Goal: Information Seeking & Learning: Learn about a topic

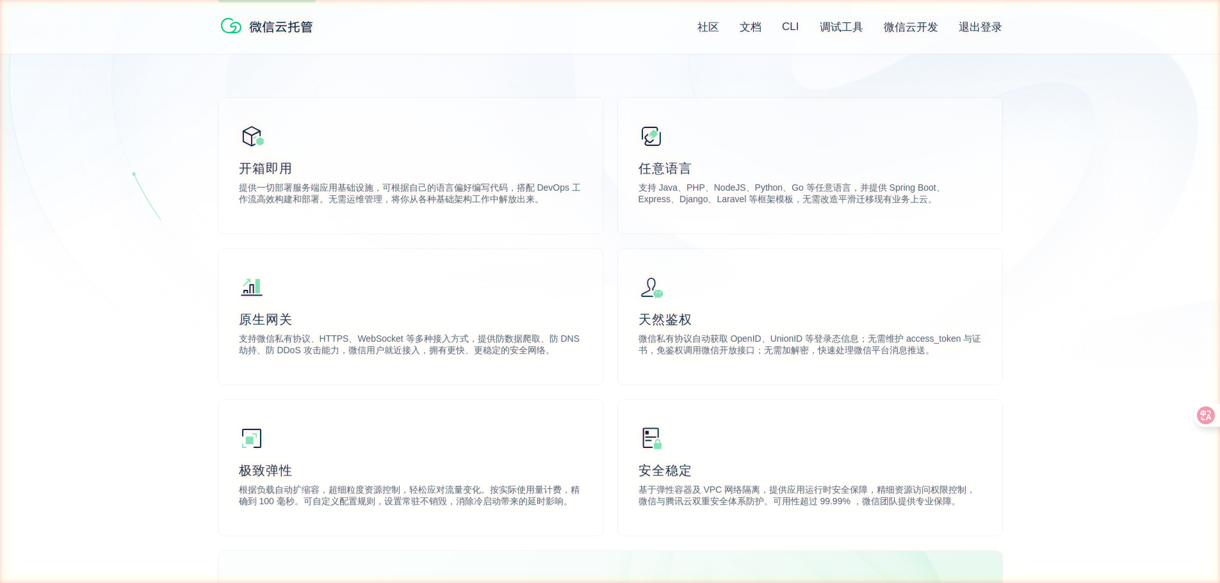
scroll to position [336, 0]
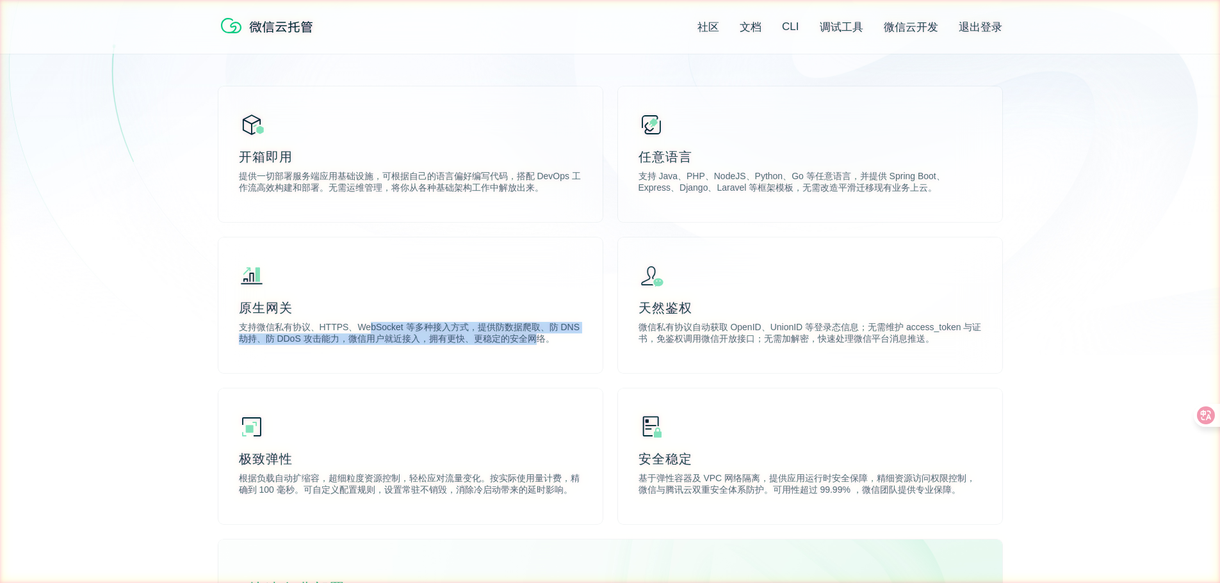
drag, startPoint x: 365, startPoint y: 332, endPoint x: 542, endPoint y: 341, distance: 177.6
click at [542, 341] on p "支持微信私有协议、HTTPS、WebSocket 等多种接入方式，提供防数据爬取、防 DNS 劫持、防 DDoS 攻击能力，微信用户就近接入，拥有更快、更稳定…" at bounding box center [410, 335] width 343 height 26
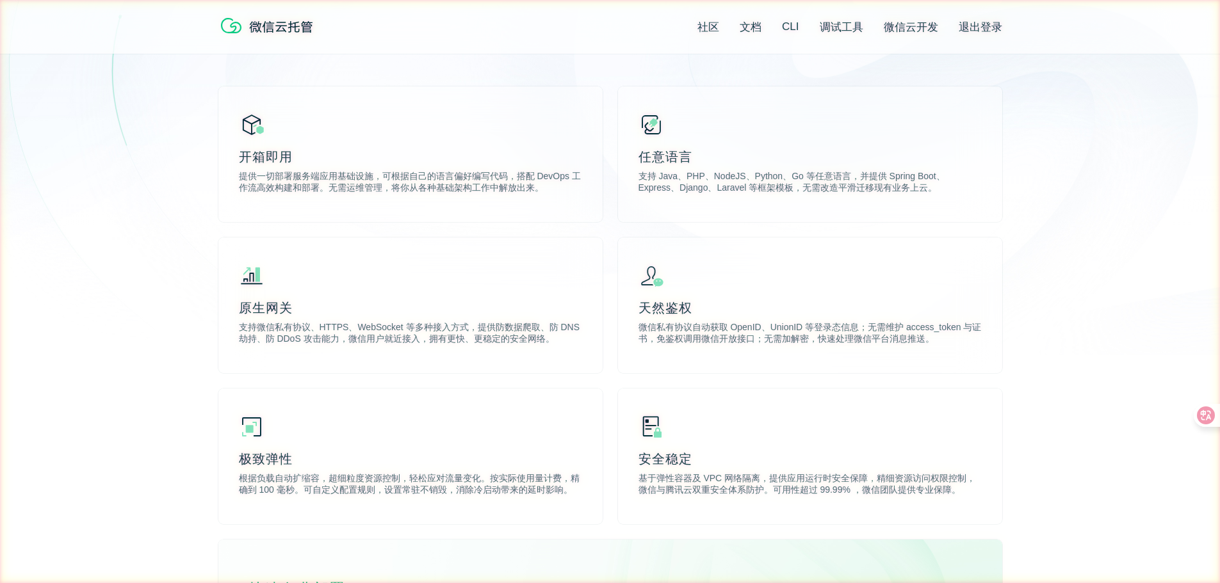
click at [578, 343] on p "支持微信私有协议、HTTPS、WebSocket 等多种接入方式，提供防数据爬取、防 DNS 劫持、防 DDoS 攻击能力，微信用户就近接入，拥有更快、更稳定…" at bounding box center [410, 335] width 343 height 26
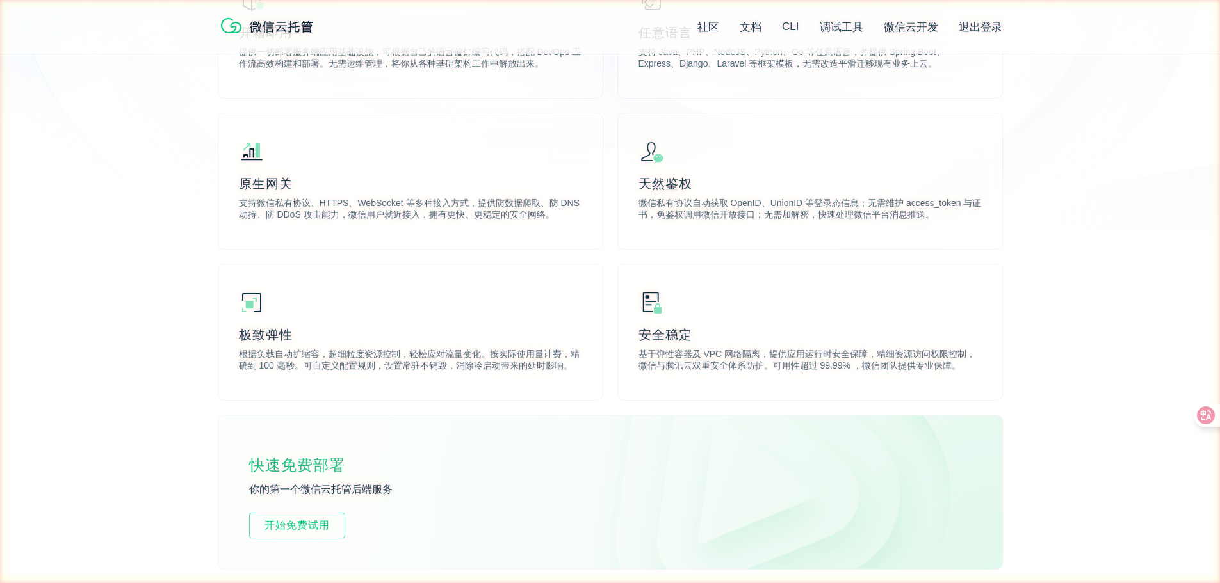
scroll to position [464, 0]
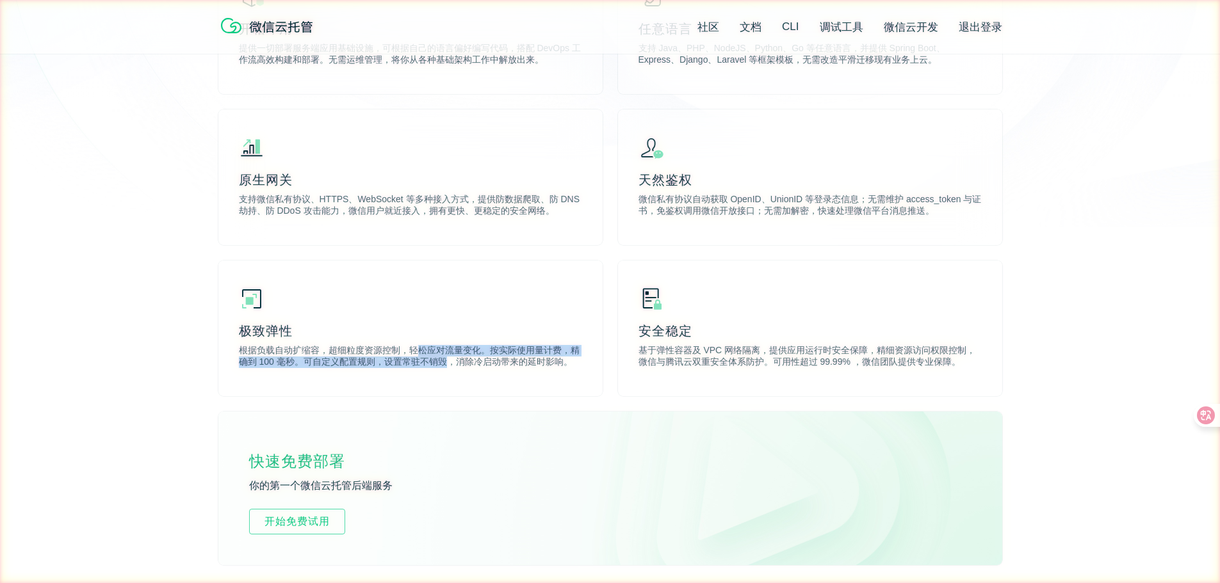
drag, startPoint x: 422, startPoint y: 357, endPoint x: 484, endPoint y: 375, distance: 64.0
click at [468, 373] on div "极致弹性 根据负载自动扩缩容，超细粒度资源控制，轻松应对流量变化。按实际使用量计费，精确到 100 毫秒。可自定义配置规则，设置常驻不销毁，消除冷启动带来的延…" at bounding box center [410, 329] width 384 height 136
click at [589, 376] on div "极致弹性 根据负载自动扩缩容，超细粒度资源控制，轻松应对流量变化。按实际使用量计费，精确到 100 毫秒。可自定义配置规则，设置常驻不销毁，消除冷启动带来的延…" at bounding box center [410, 329] width 384 height 136
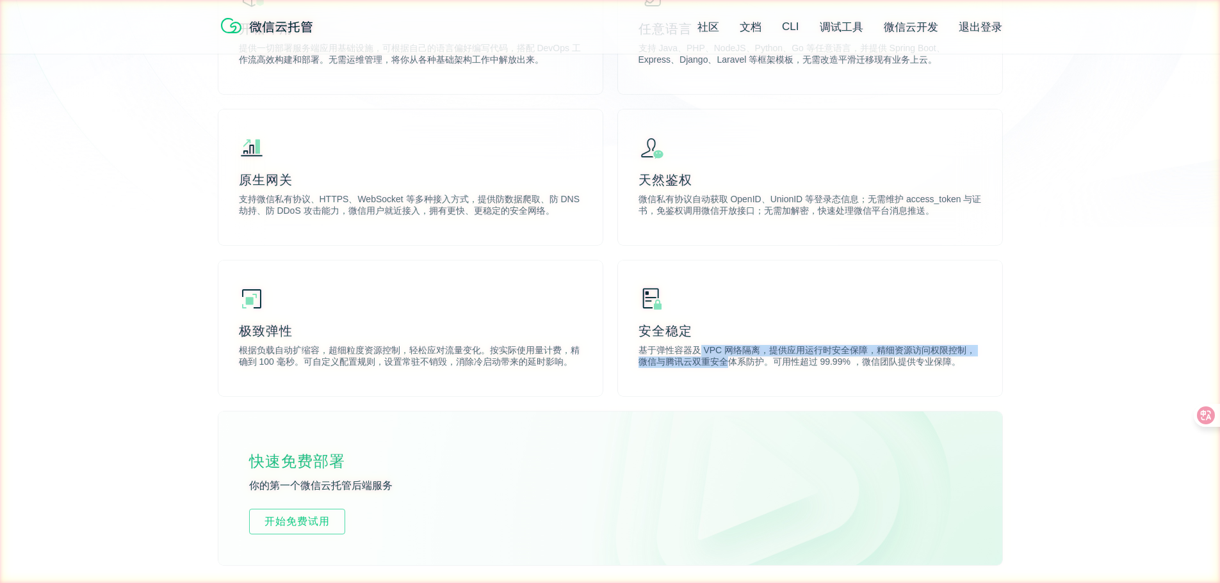
drag, startPoint x: 698, startPoint y: 355, endPoint x: 736, endPoint y: 375, distance: 43.3
click at [736, 375] on div "安全稳定 基于弹性容器及 VPC 网络隔离，提供应用运行时安全保障，精细资源访问权限控制，微信与腾讯云双重安全体系防护。可用性超过 99.99% ，微信团队提…" at bounding box center [810, 329] width 384 height 136
click at [738, 375] on div "安全稳定 基于弹性容器及 VPC 网络隔离，提供应用运行时安全保障，精细资源访问权限控制，微信与腾讯云双重安全体系防护。可用性超过 99.99% ，微信团队提…" at bounding box center [810, 329] width 384 height 136
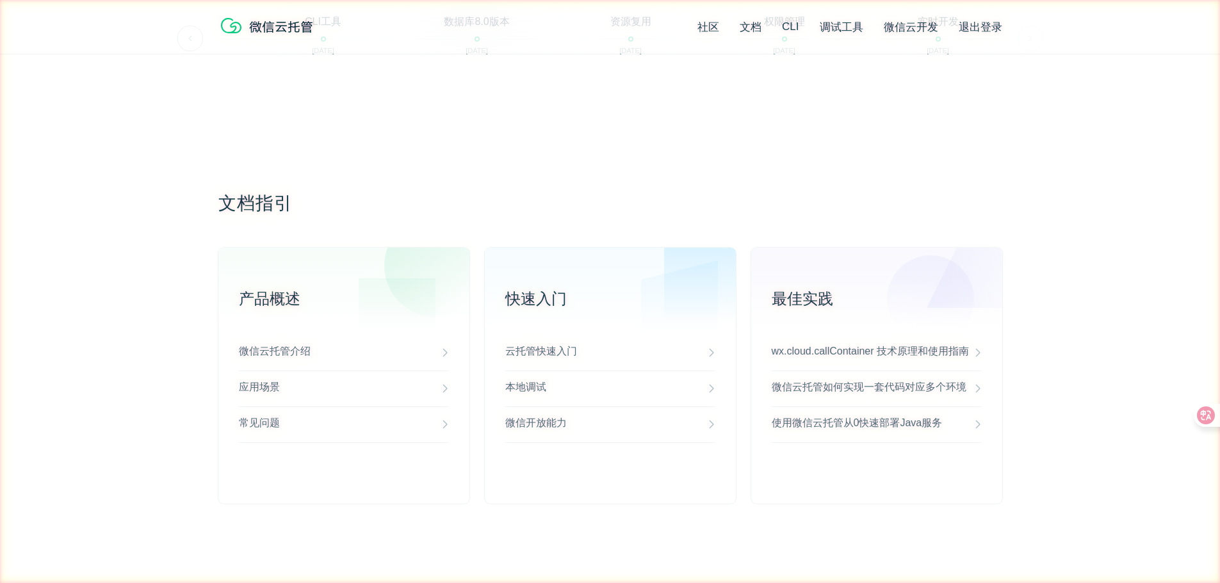
scroll to position [3181, 0]
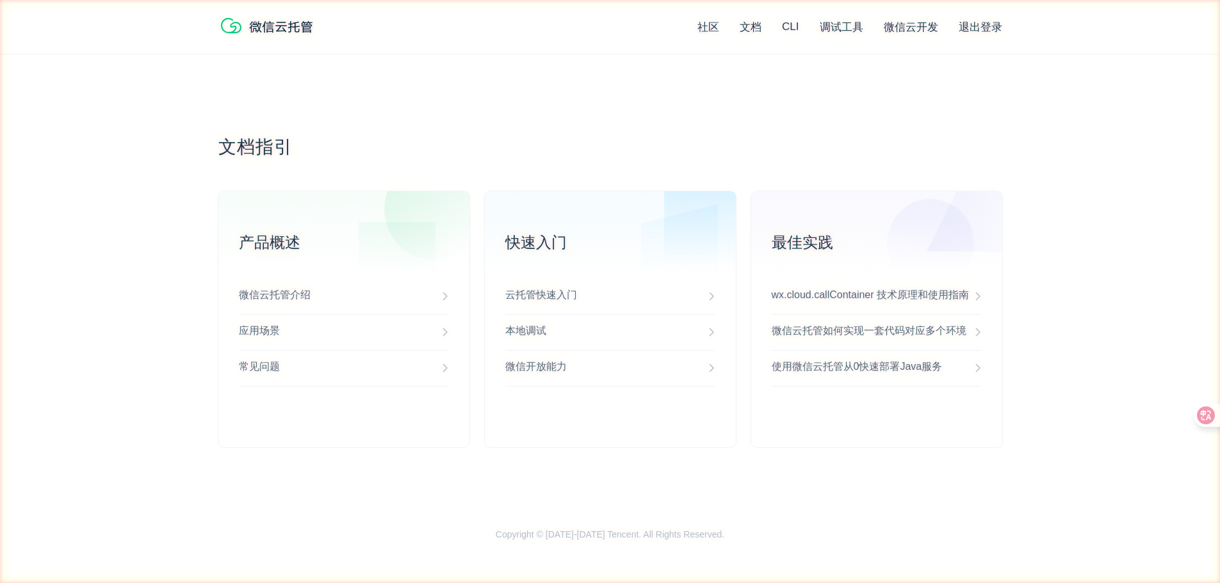
click at [265, 306] on div "微信云托管介绍" at bounding box center [344, 297] width 210 height 36
